Goal: Transaction & Acquisition: Download file/media

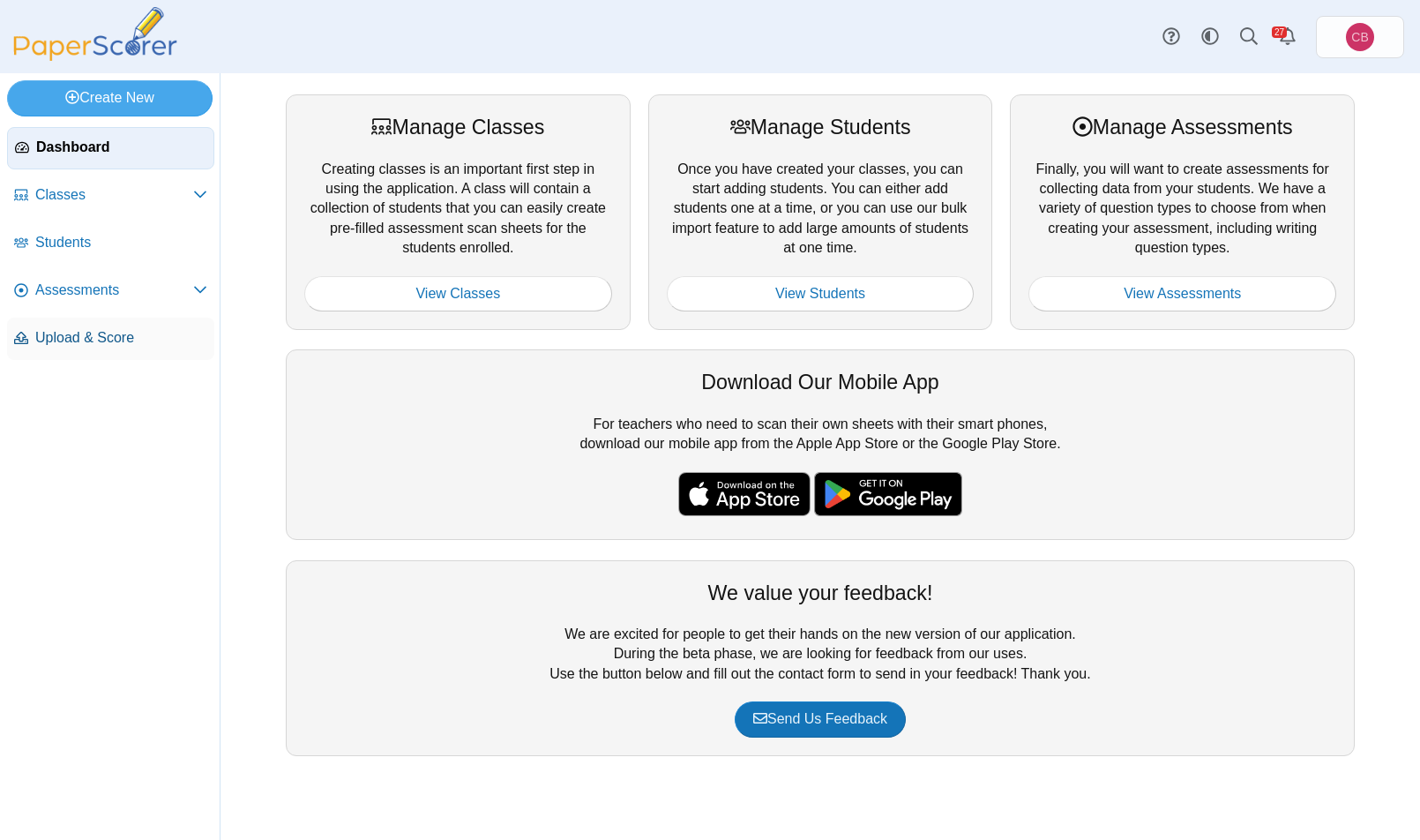
click at [168, 340] on span "Upload & Score" at bounding box center [121, 337] width 172 height 19
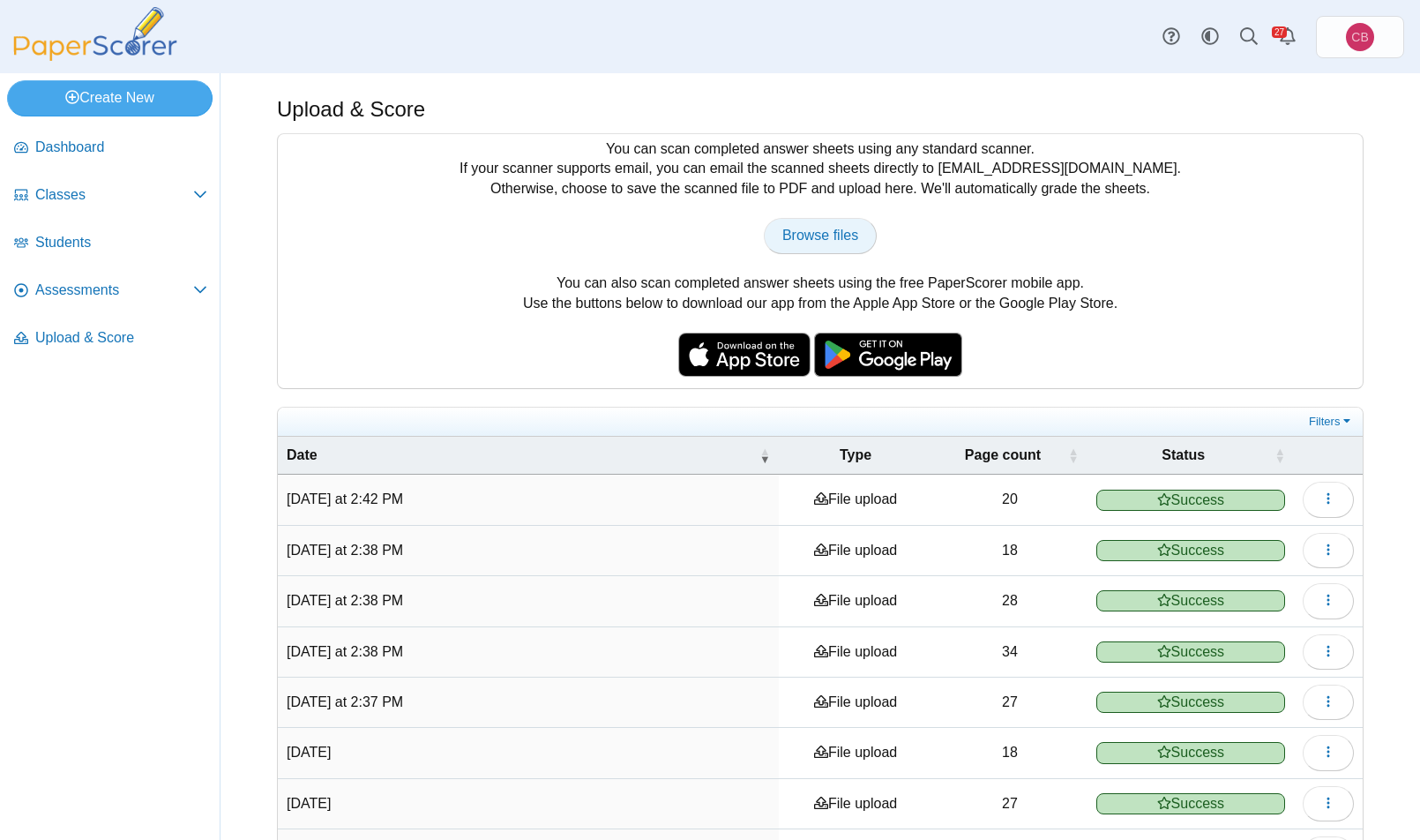
click at [809, 233] on span "Browse files" at bounding box center [820, 235] width 75 height 15
type input "**********"
click at [1321, 491] on span "button" at bounding box center [1328, 499] width 14 height 15
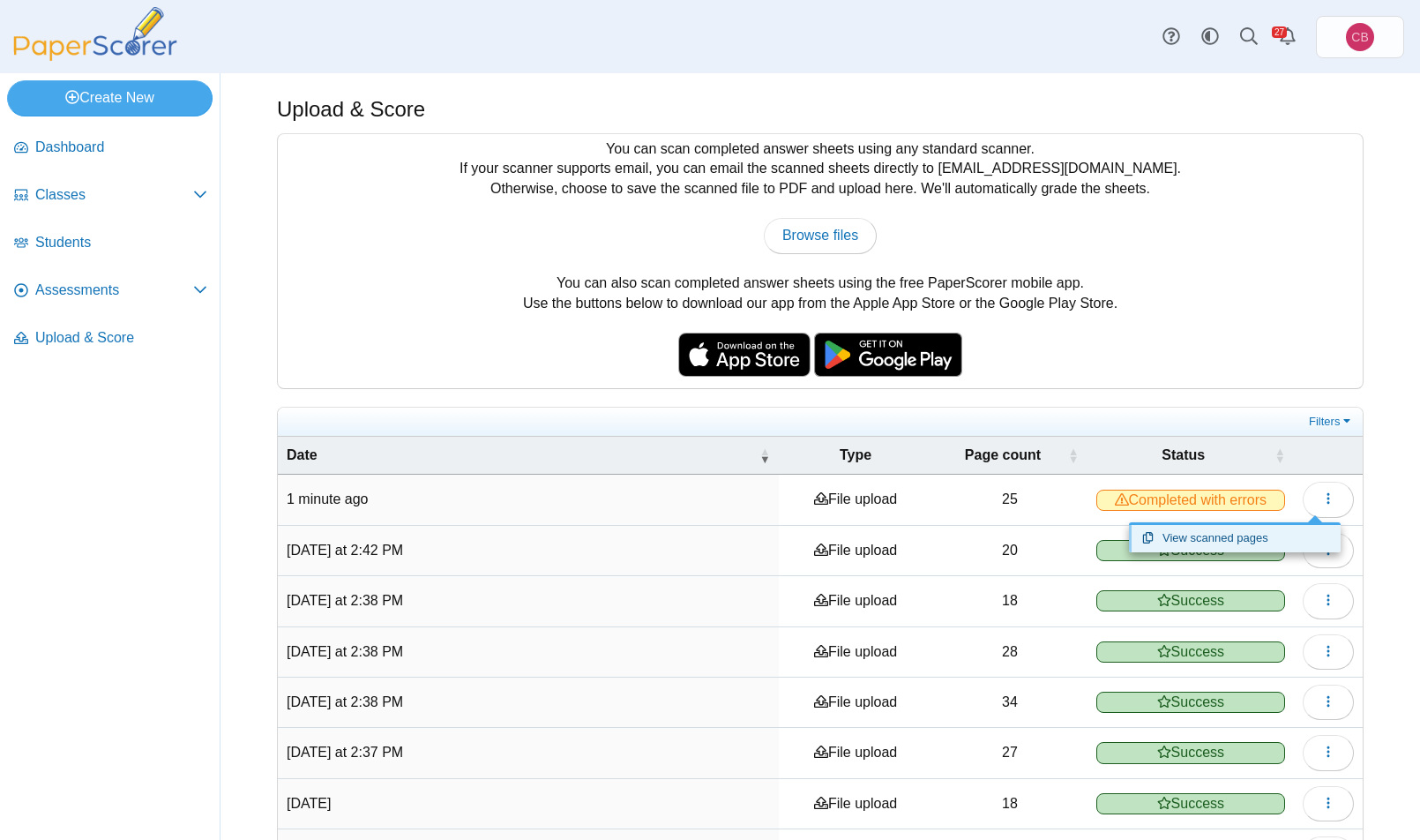
click at [1216, 539] on link "View scanned pages" at bounding box center [1234, 537] width 212 height 26
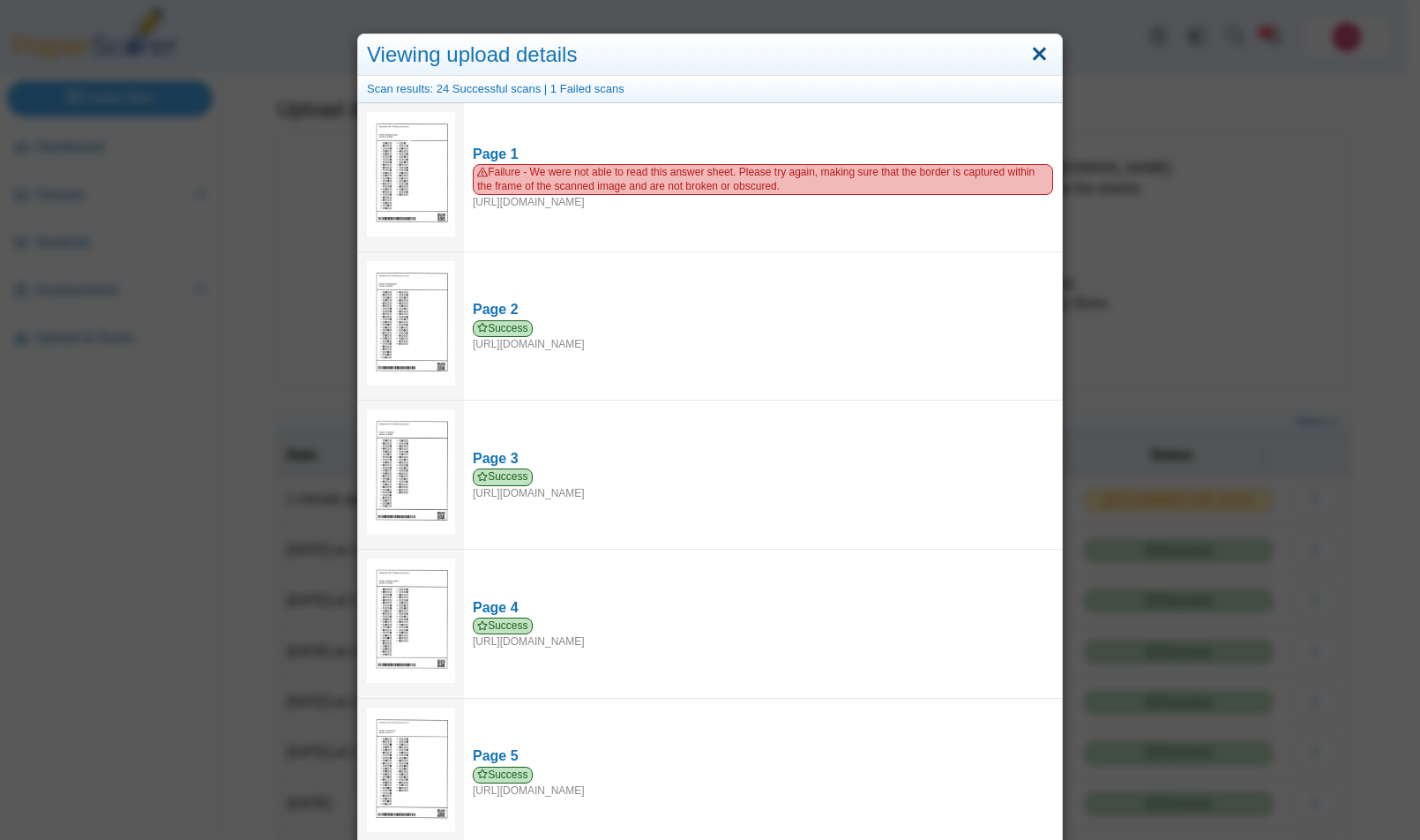
click at [1029, 51] on link "Close" at bounding box center [1039, 54] width 27 height 30
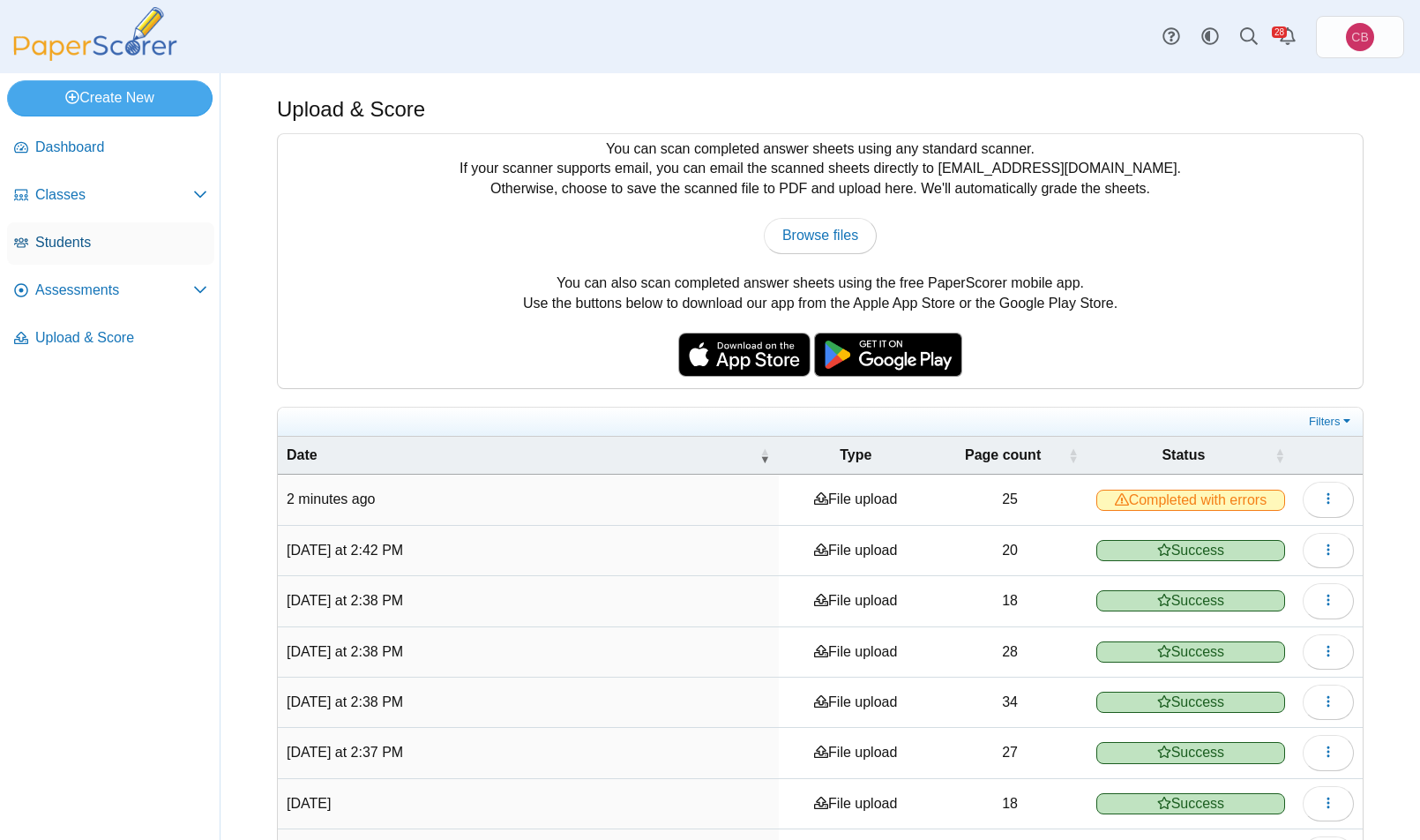
click at [118, 246] on span "Students" at bounding box center [121, 243] width 172 height 19
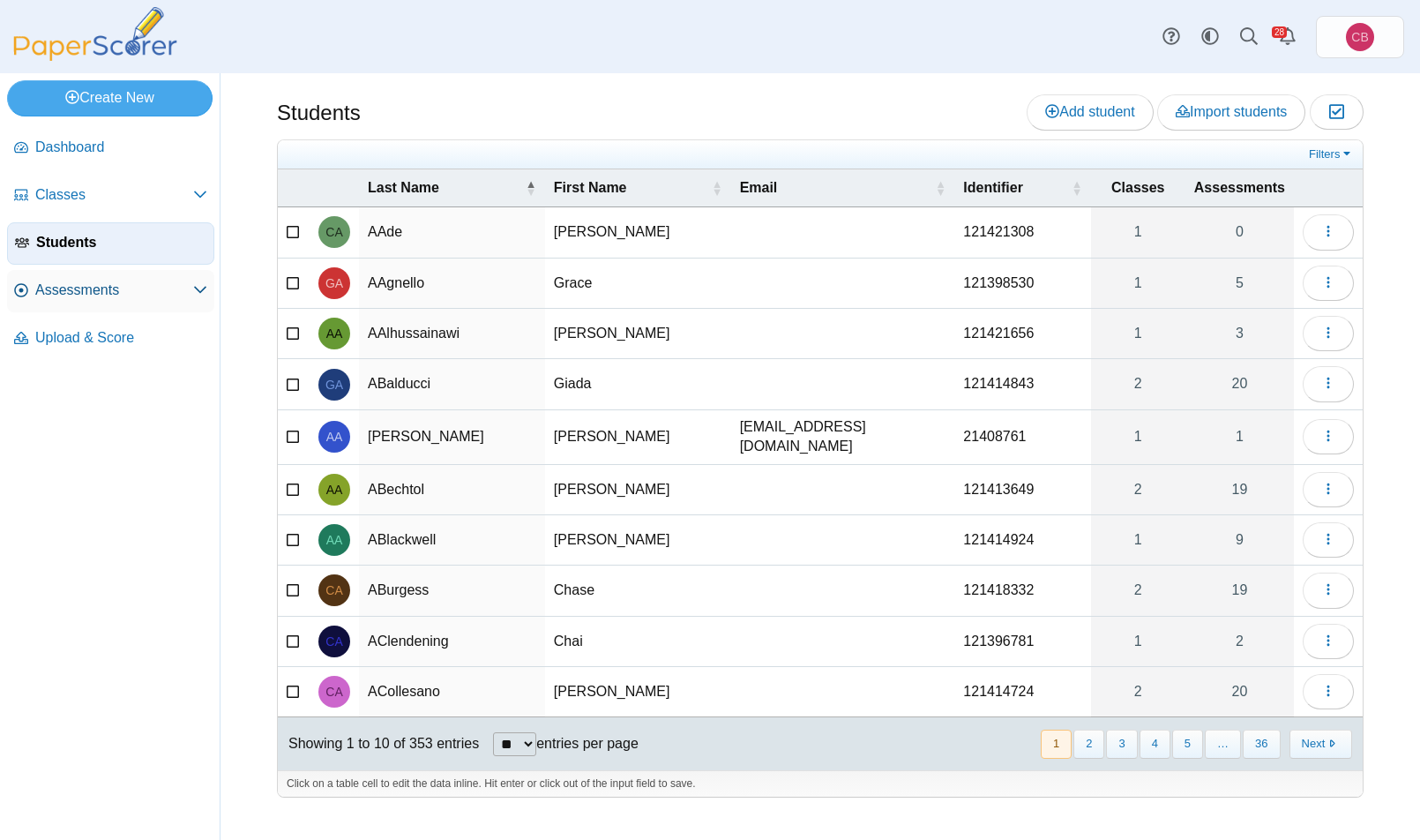
click at [142, 285] on span "Assessments" at bounding box center [113, 290] width 158 height 19
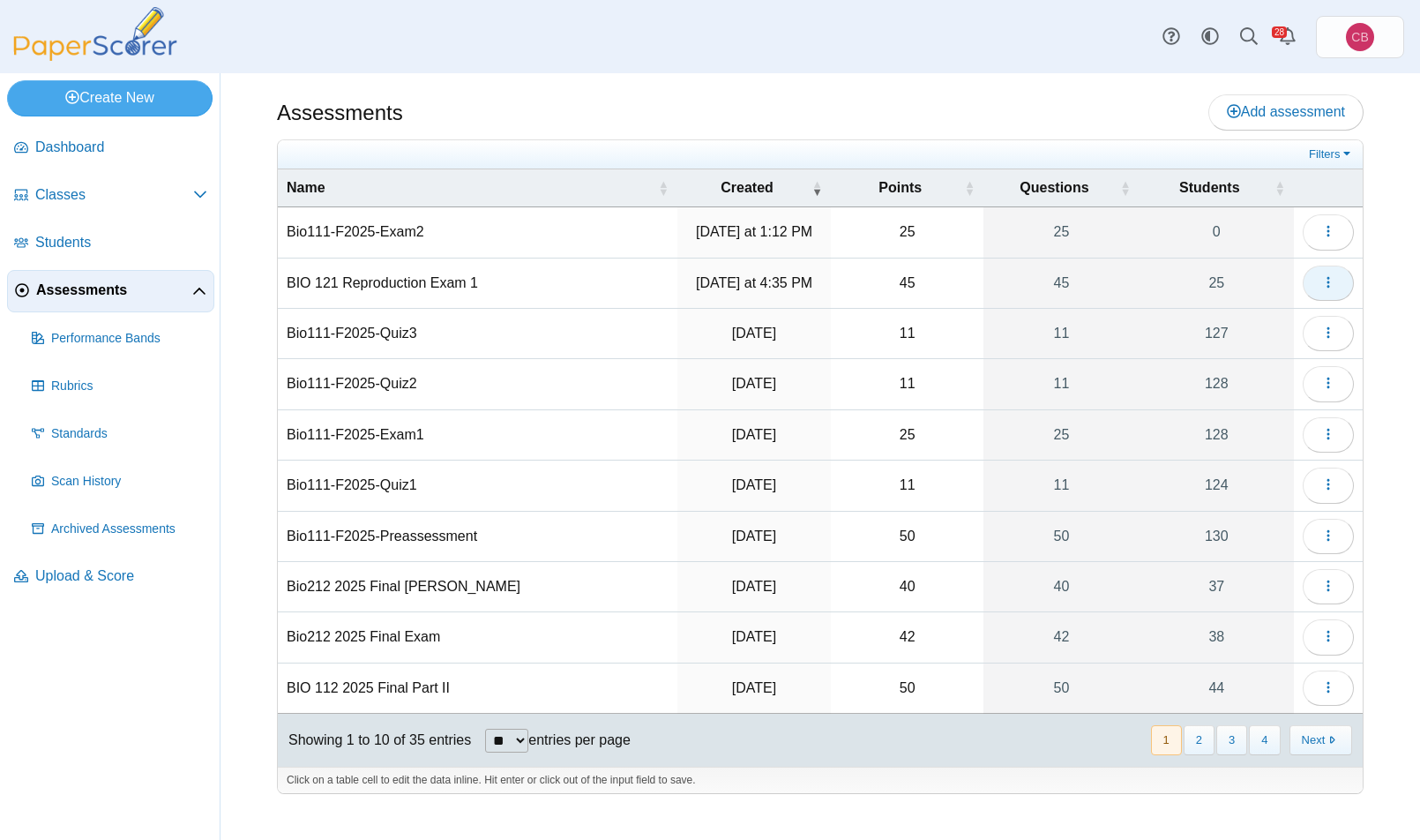
click at [1325, 282] on icon "button" at bounding box center [1328, 282] width 14 height 14
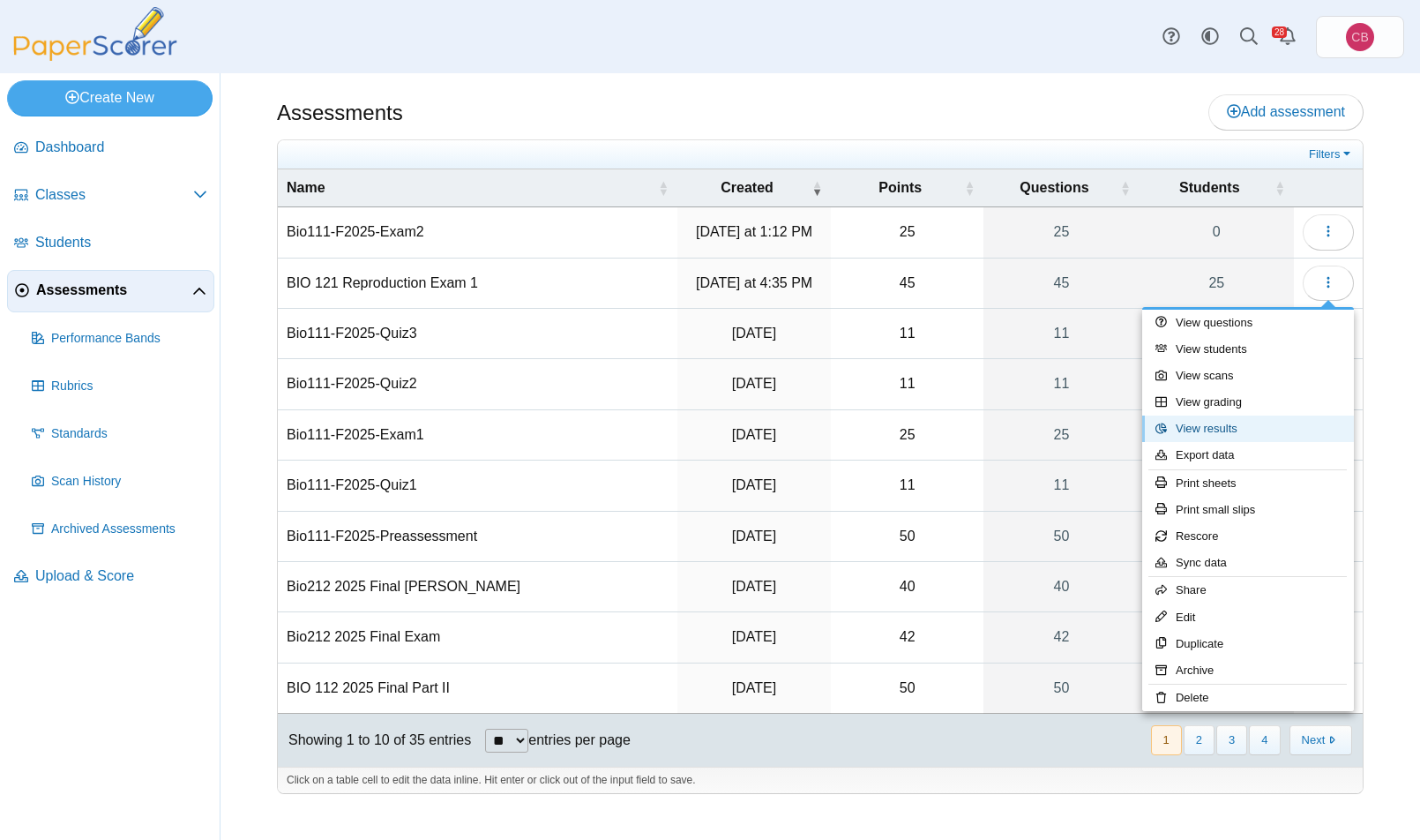
click at [1266, 426] on link "View results" at bounding box center [1248, 428] width 212 height 26
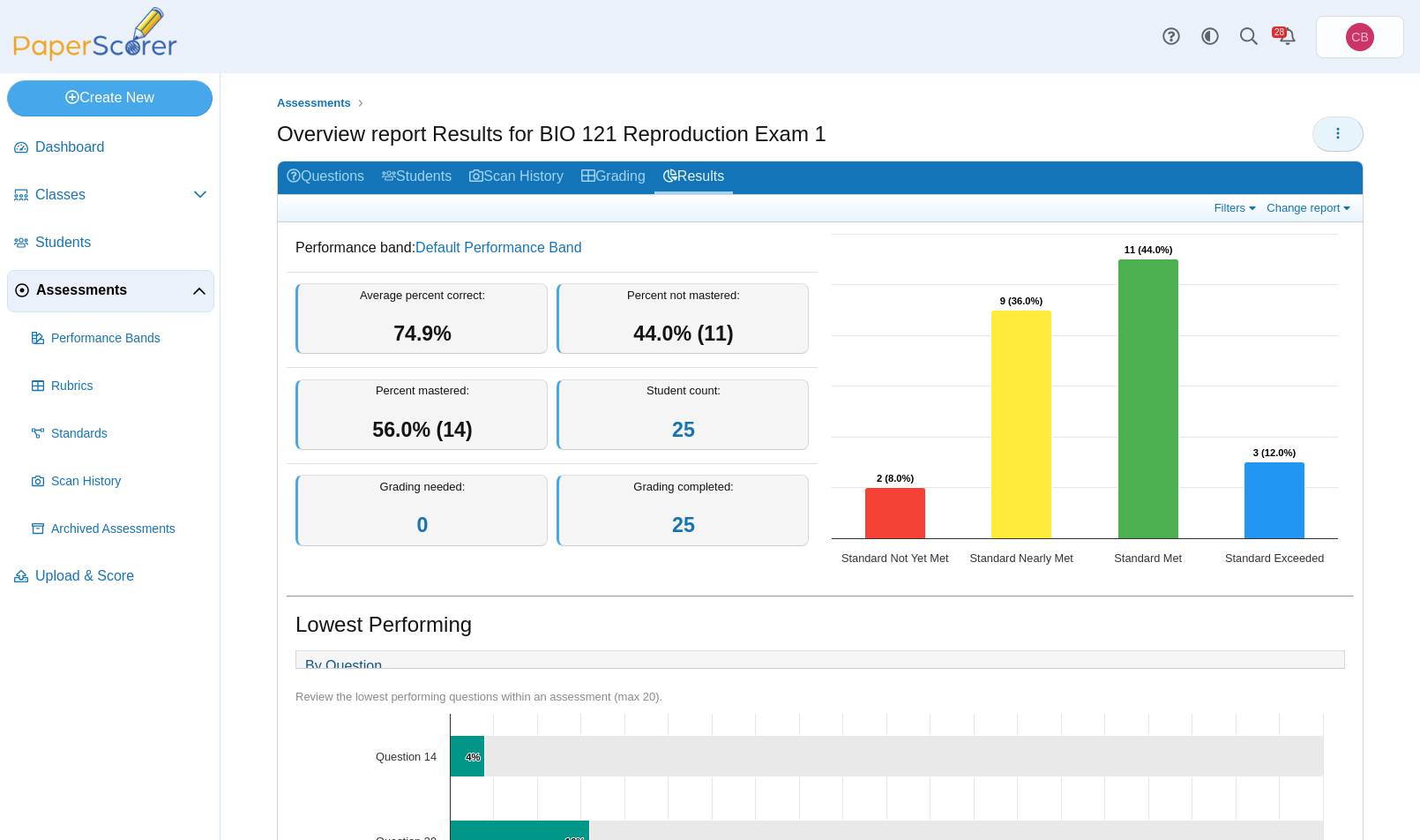
click at [1332, 141] on button "button" at bounding box center [1338, 133] width 51 height 35
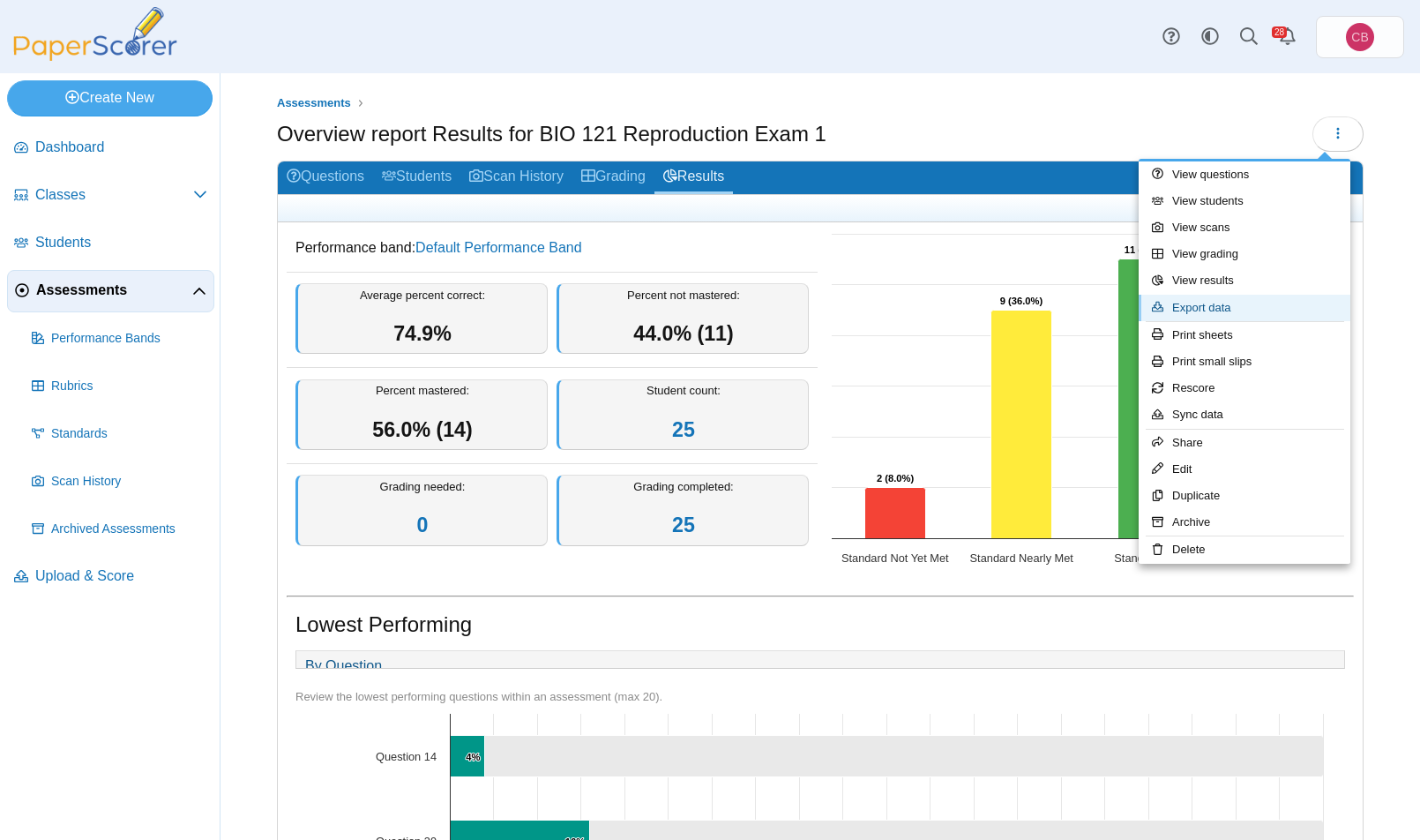
click at [1273, 305] on link "Export data" at bounding box center [1244, 307] width 212 height 26
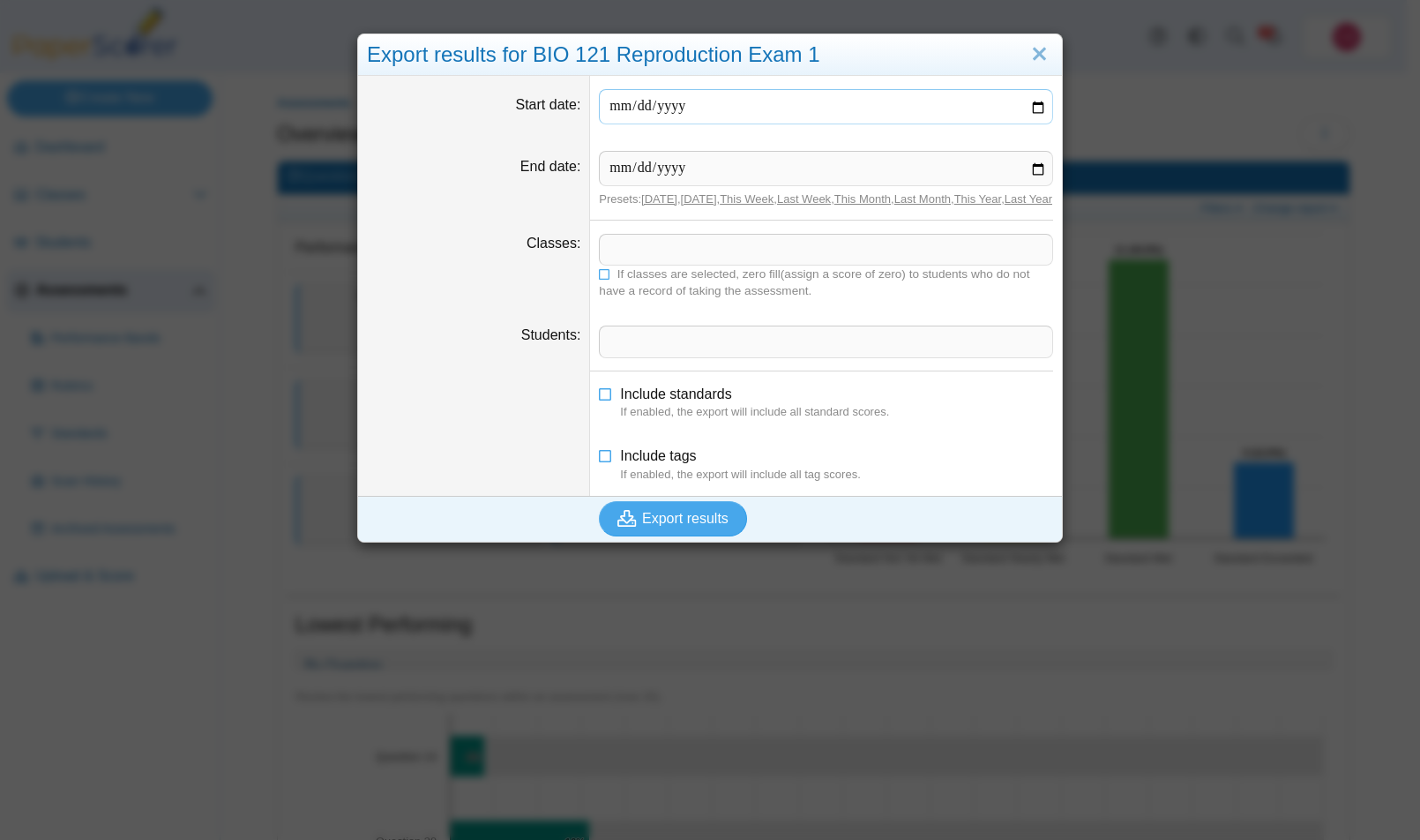
click at [660, 107] on input "Start date" at bounding box center [826, 106] width 454 height 35
click at [626, 354] on span at bounding box center [826, 341] width 452 height 30
click at [678, 526] on span "Export results" at bounding box center [684, 518] width 86 height 15
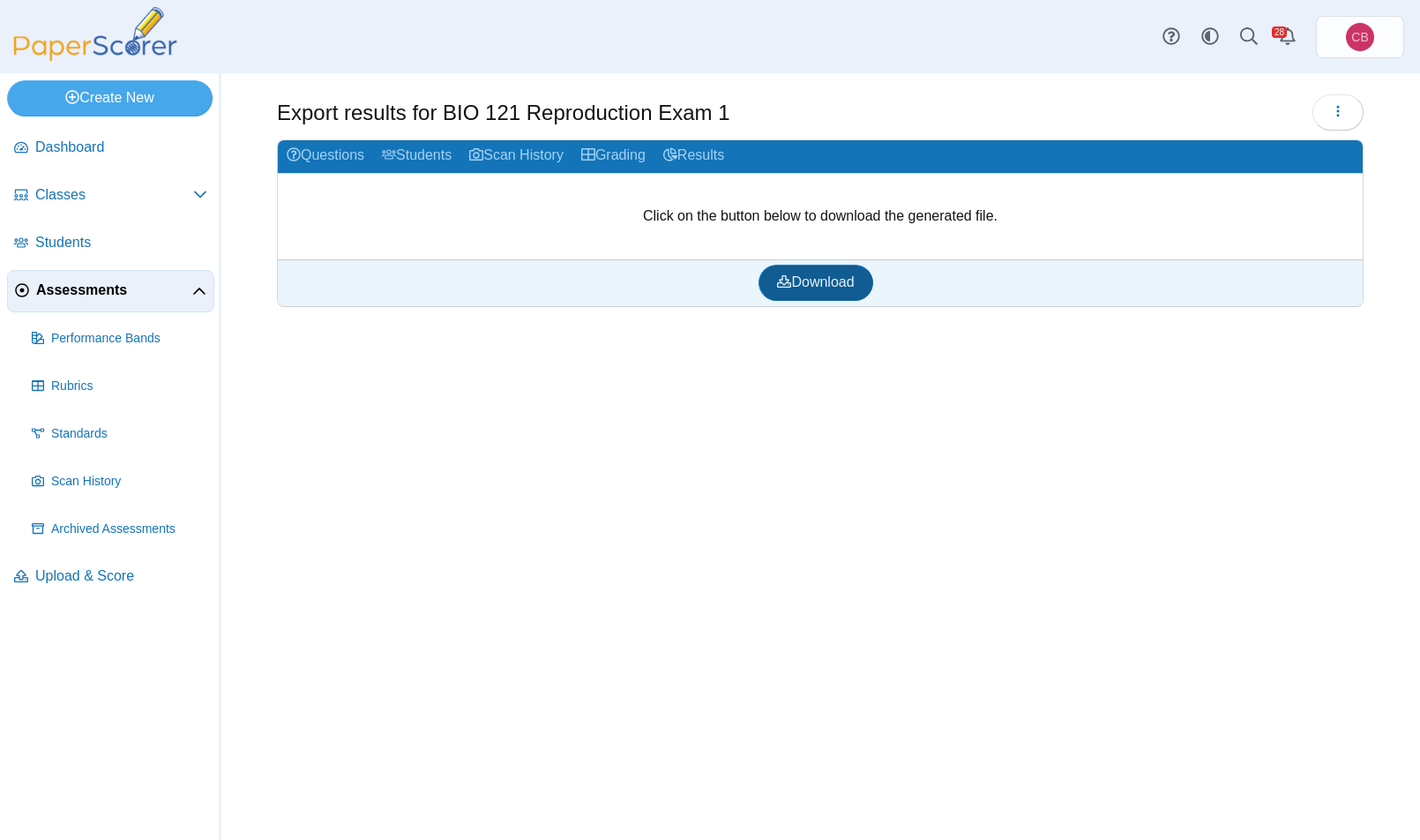
click at [817, 287] on span "Download" at bounding box center [815, 282] width 76 height 15
